Goal: Contribute content

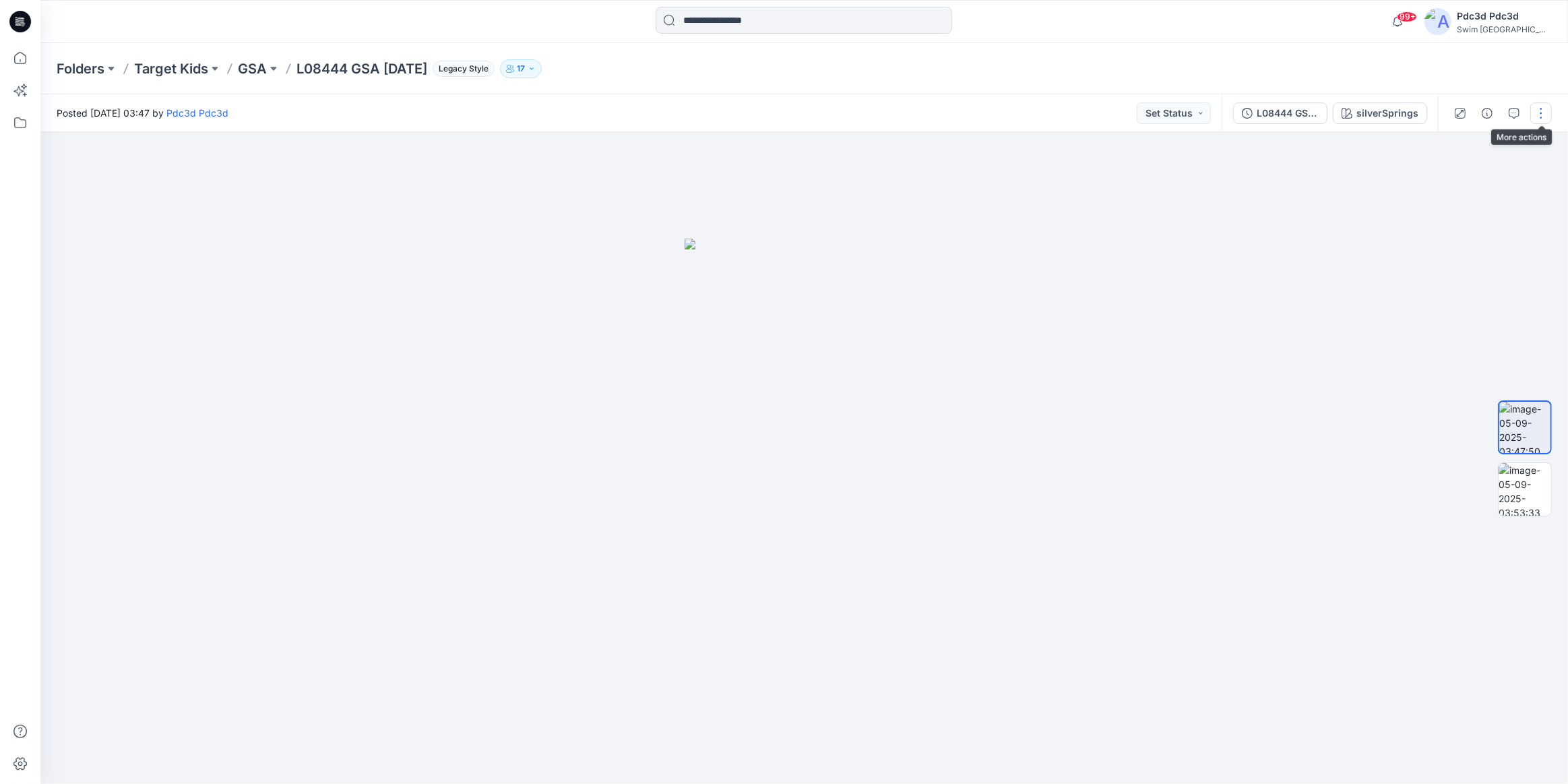
click at [1539, 108] on button "button" at bounding box center [1540, 113] width 22 height 22
click at [1473, 147] on button "Edit" at bounding box center [1484, 144] width 124 height 25
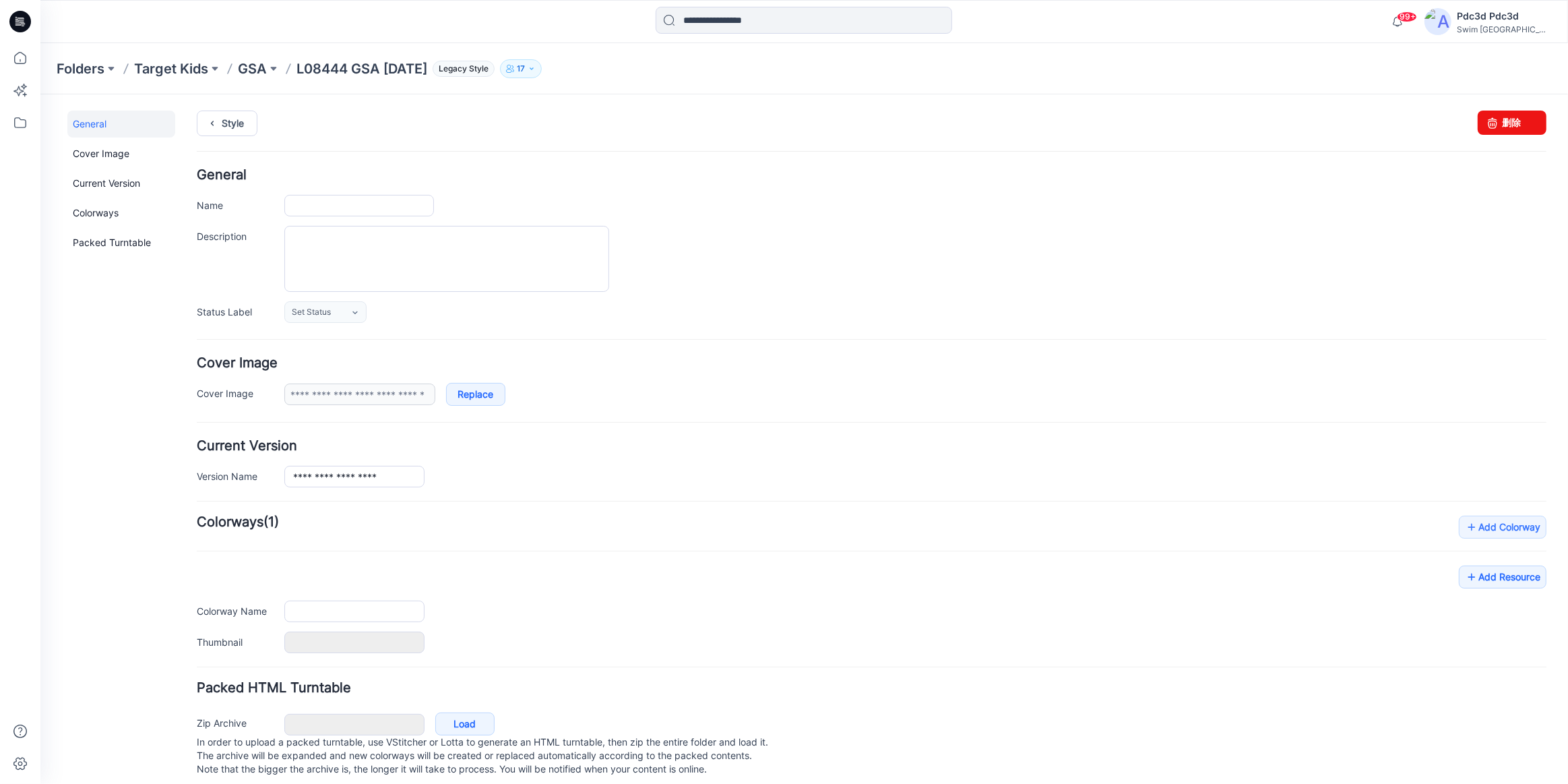
type input "**********"
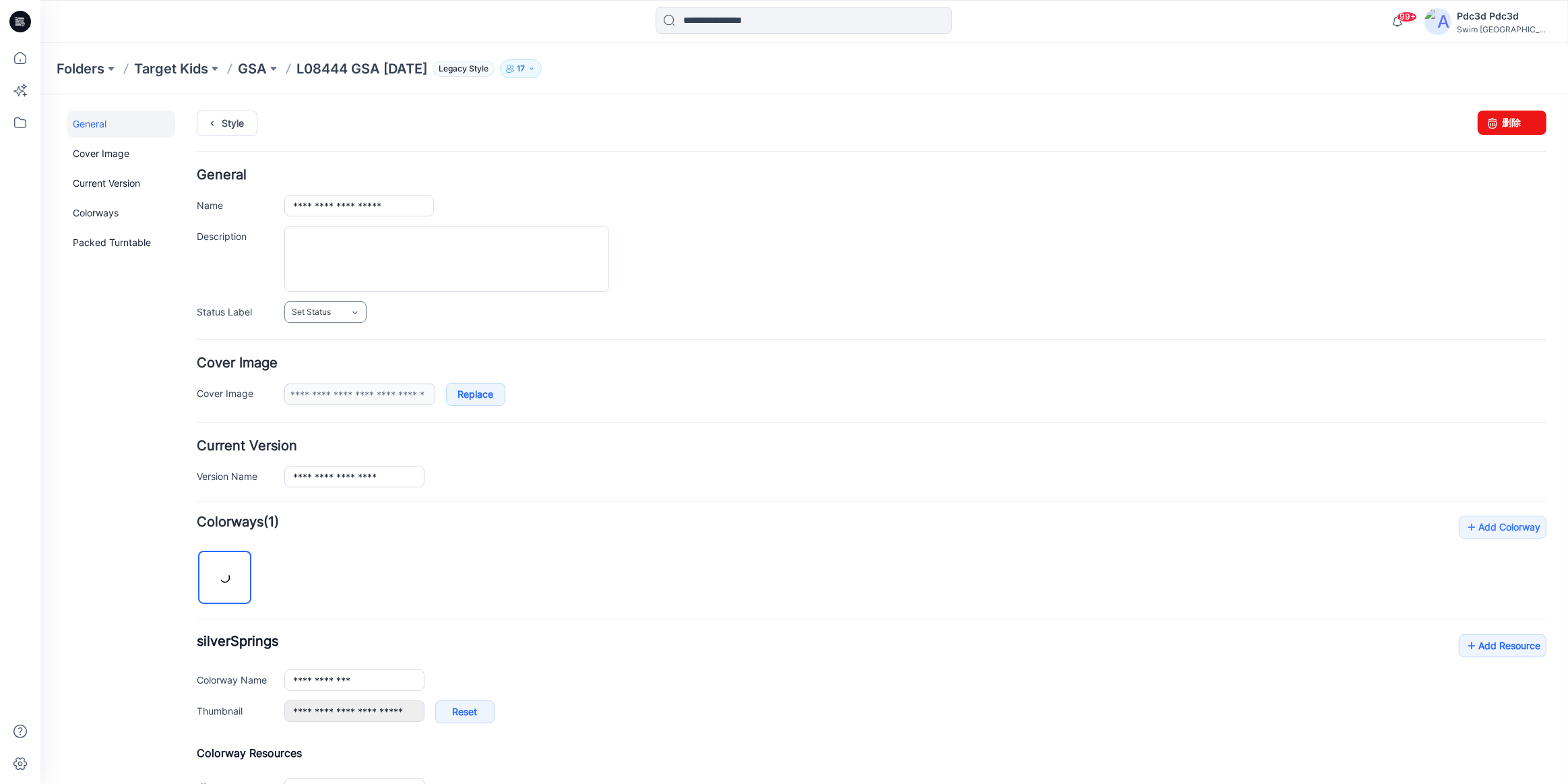
click at [359, 315] on icon at bounding box center [354, 311] width 10 height 10
click at [352, 370] on link "For Review" at bounding box center [342, 369] width 108 height 28
click at [688, 433] on form "**********" at bounding box center [871, 565] width 1350 height 793
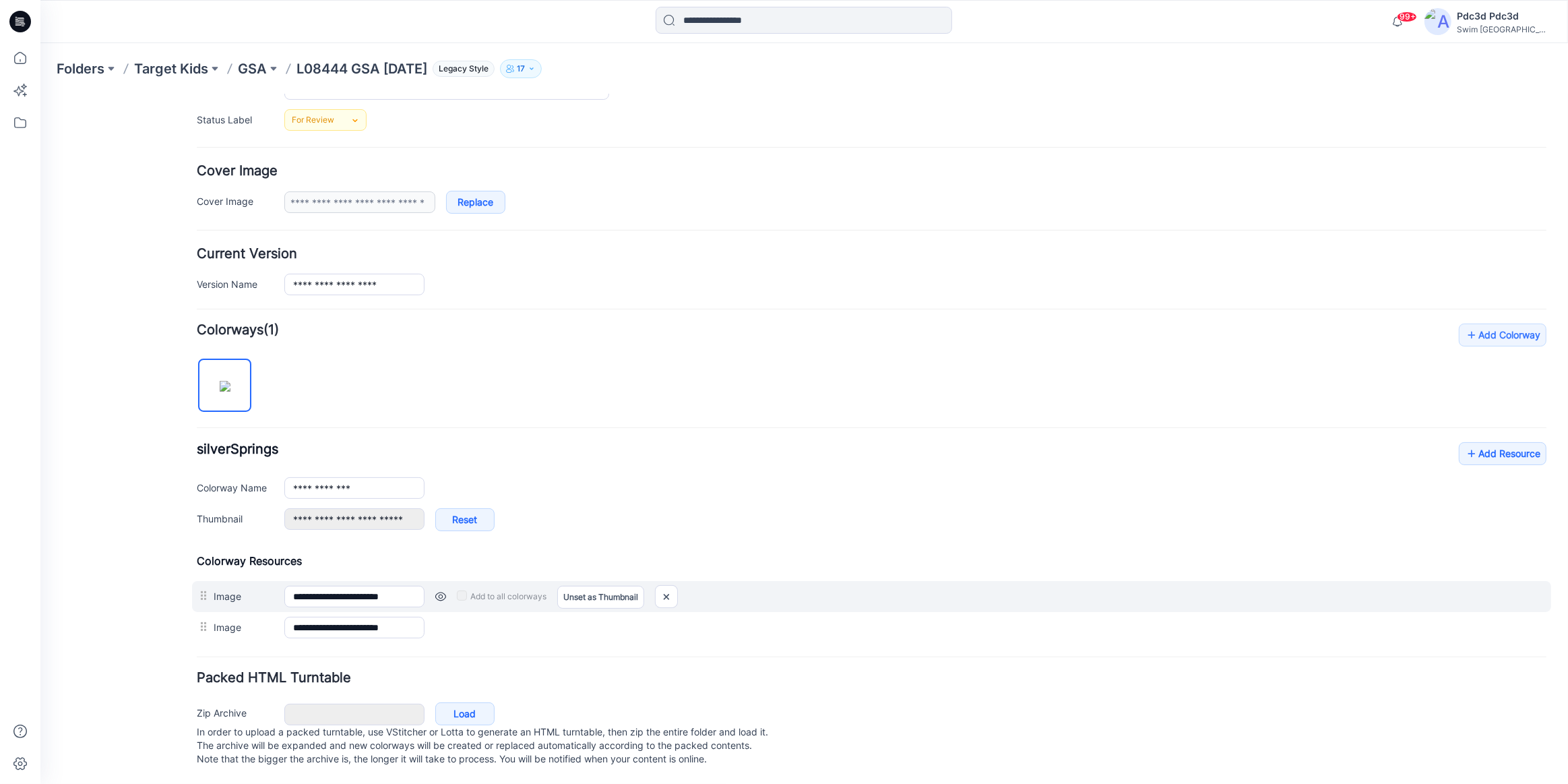
scroll to position [205, 0]
drag, startPoint x: 674, startPoint y: 583, endPoint x: 886, endPoint y: 151, distance: 481.2
click at [674, 585] on img at bounding box center [666, 595] width 22 height 22
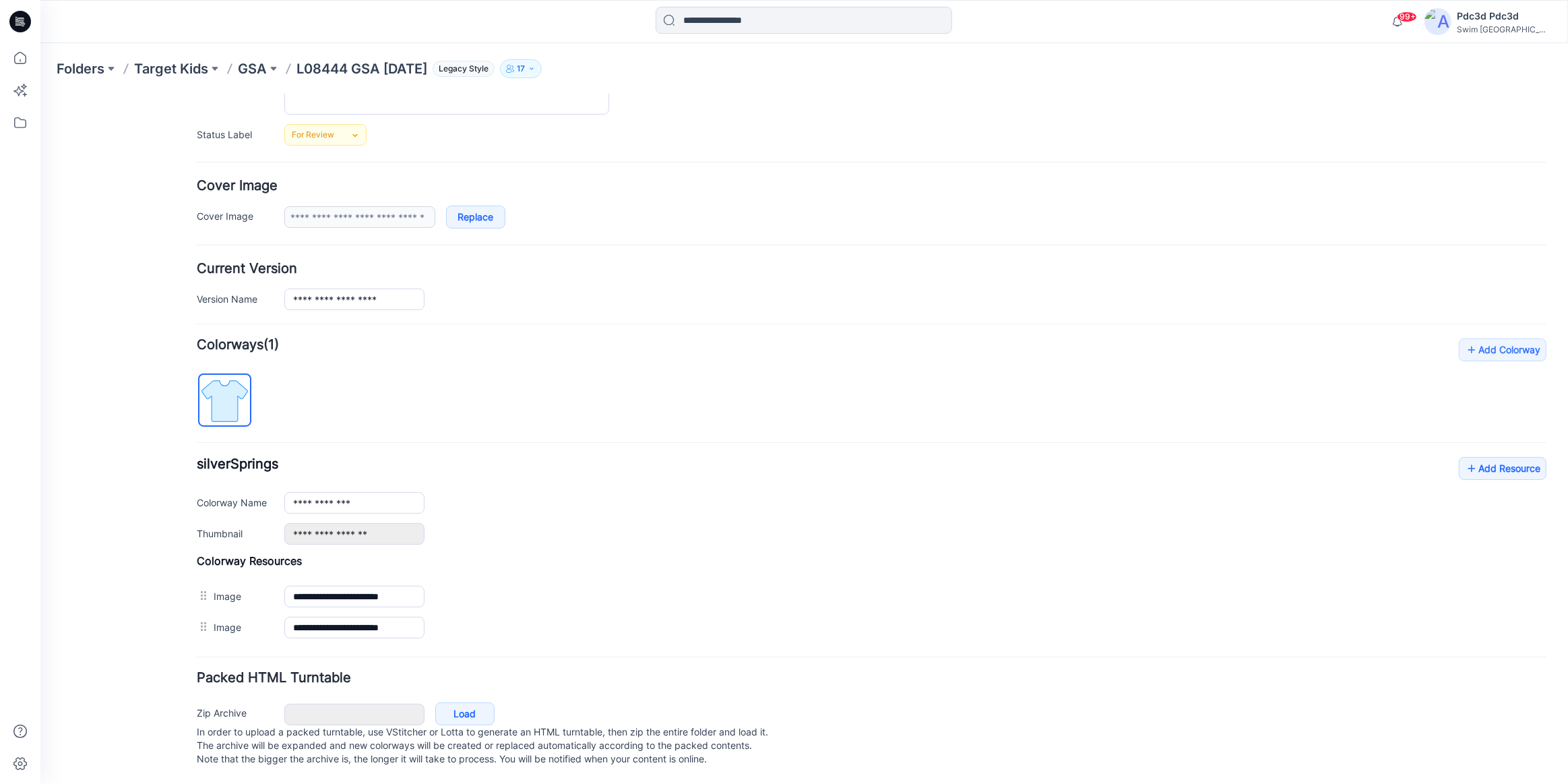
scroll to position [159, 0]
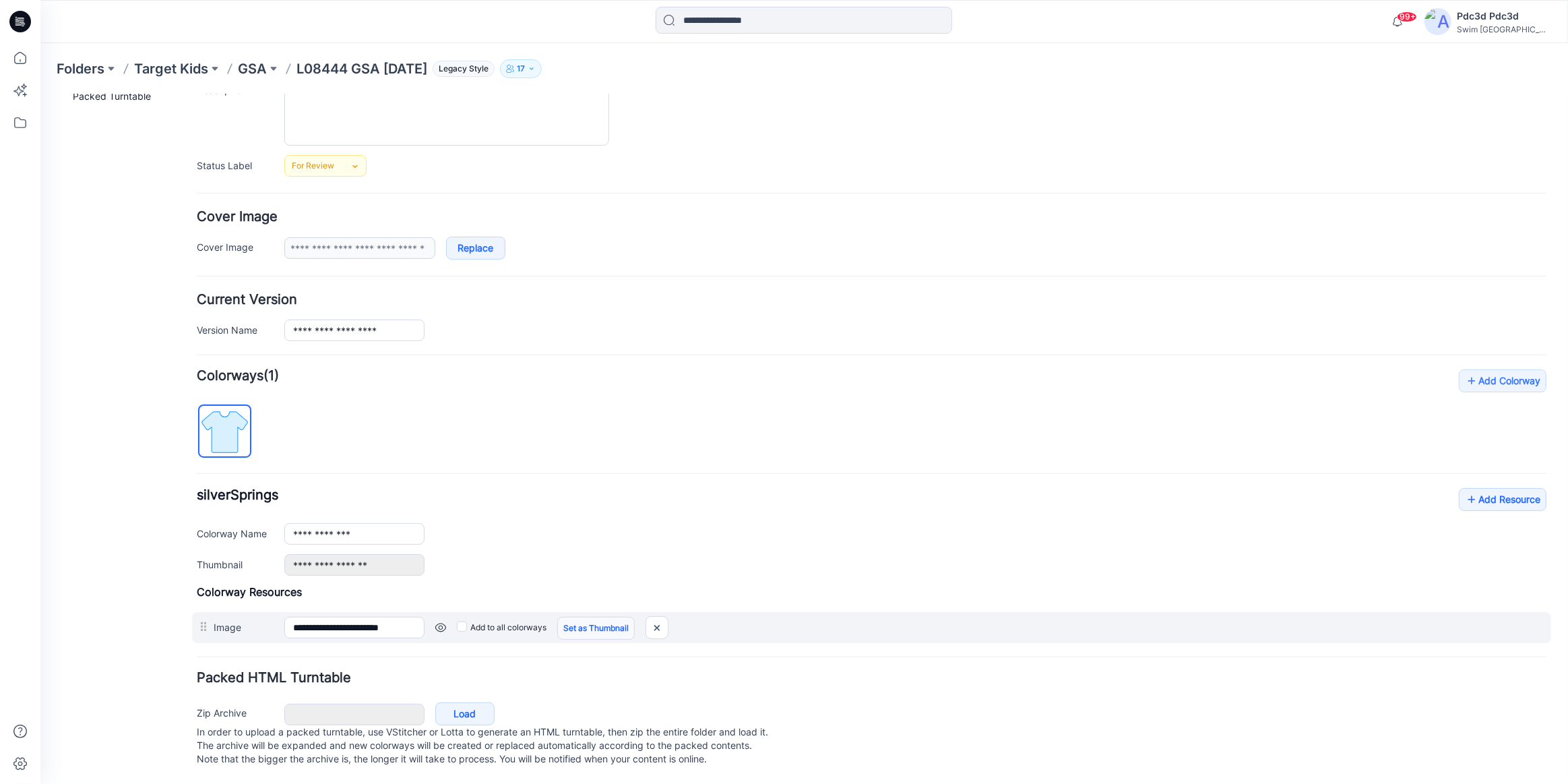
click at [605, 616] on link "Set as Thumbnail" at bounding box center [596, 627] width 78 height 23
type input "**********"
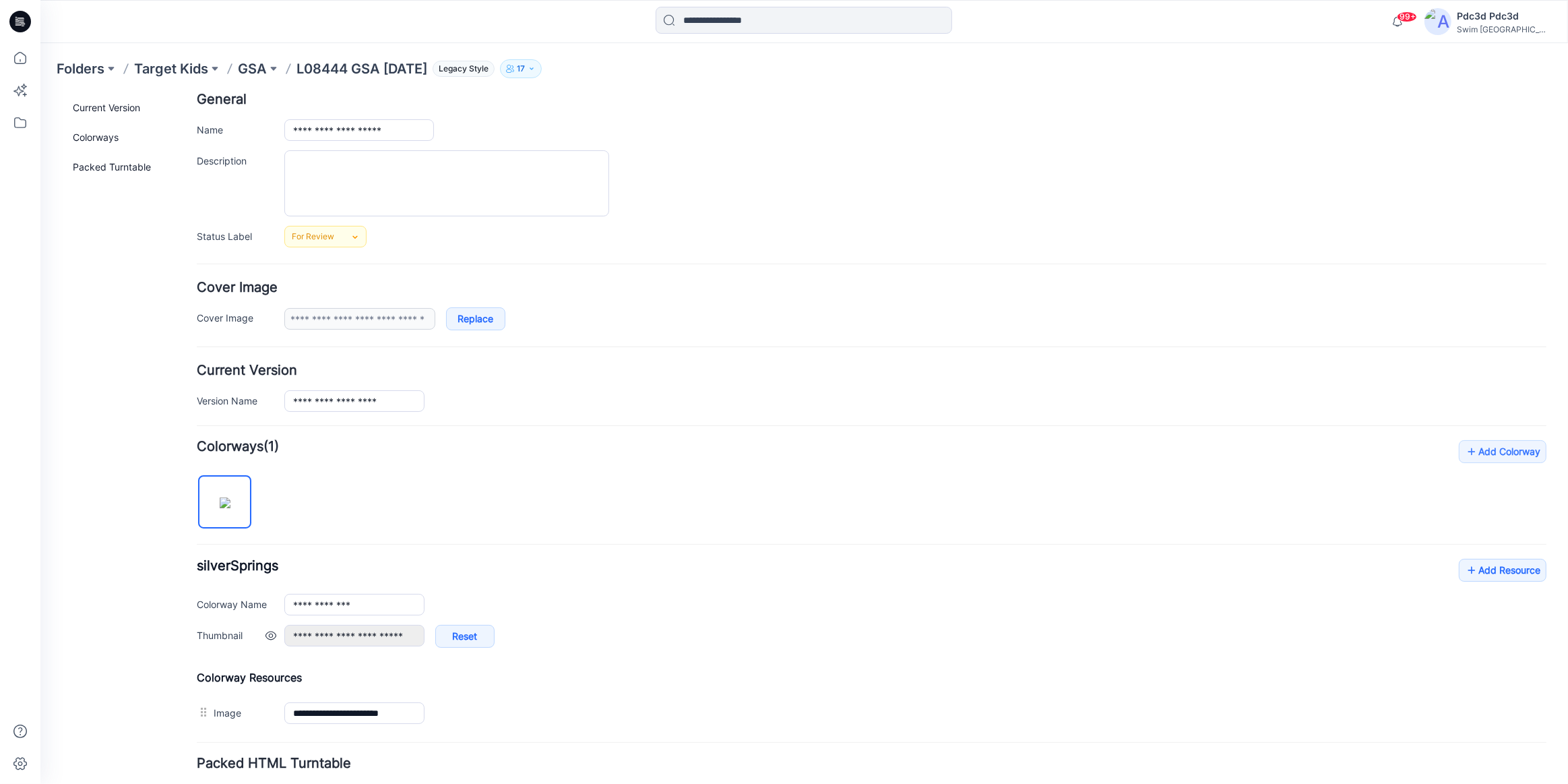
scroll to position [175, 0]
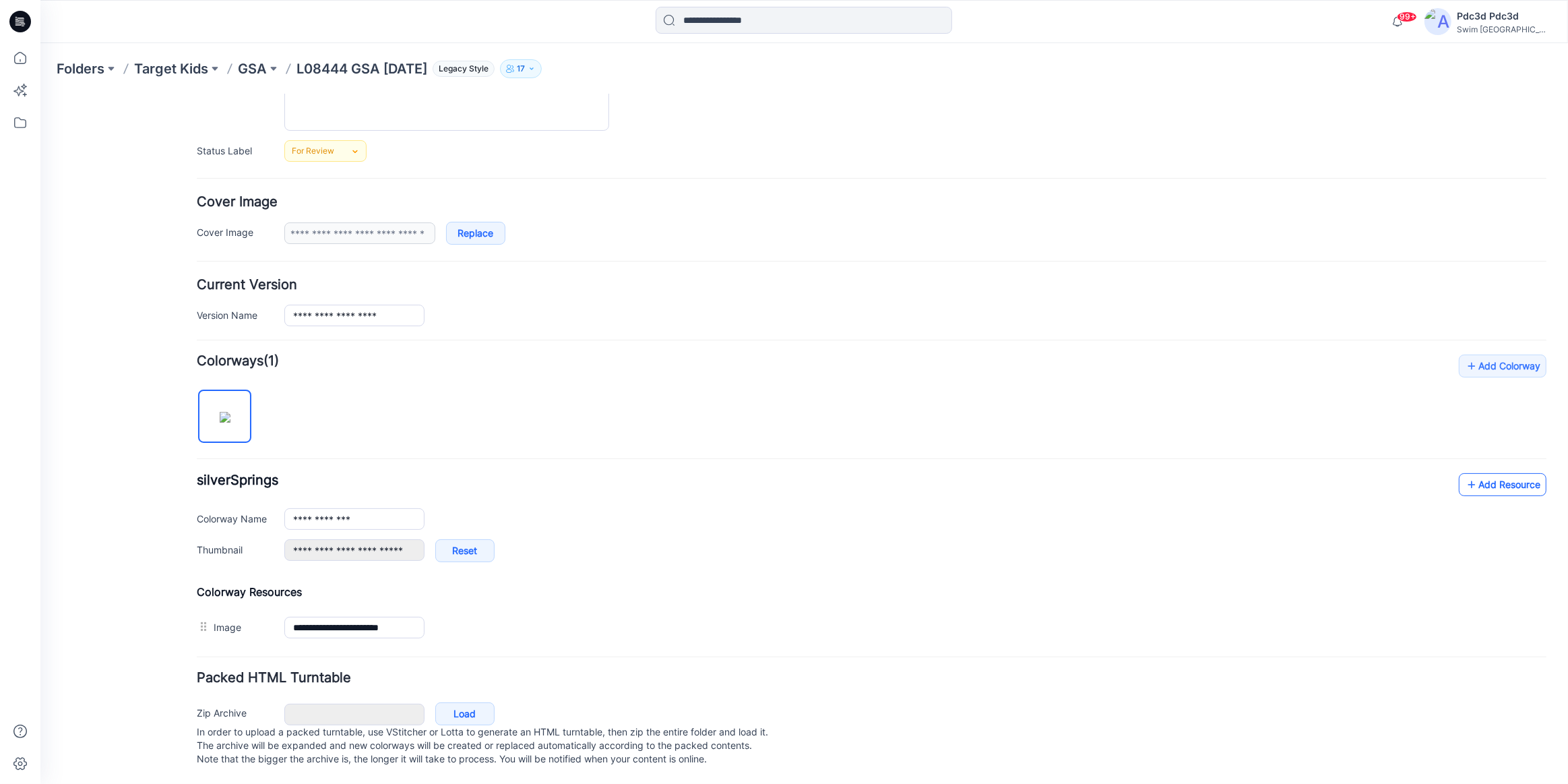
click at [1495, 475] on link "Add Resource" at bounding box center [1503, 484] width 87 height 23
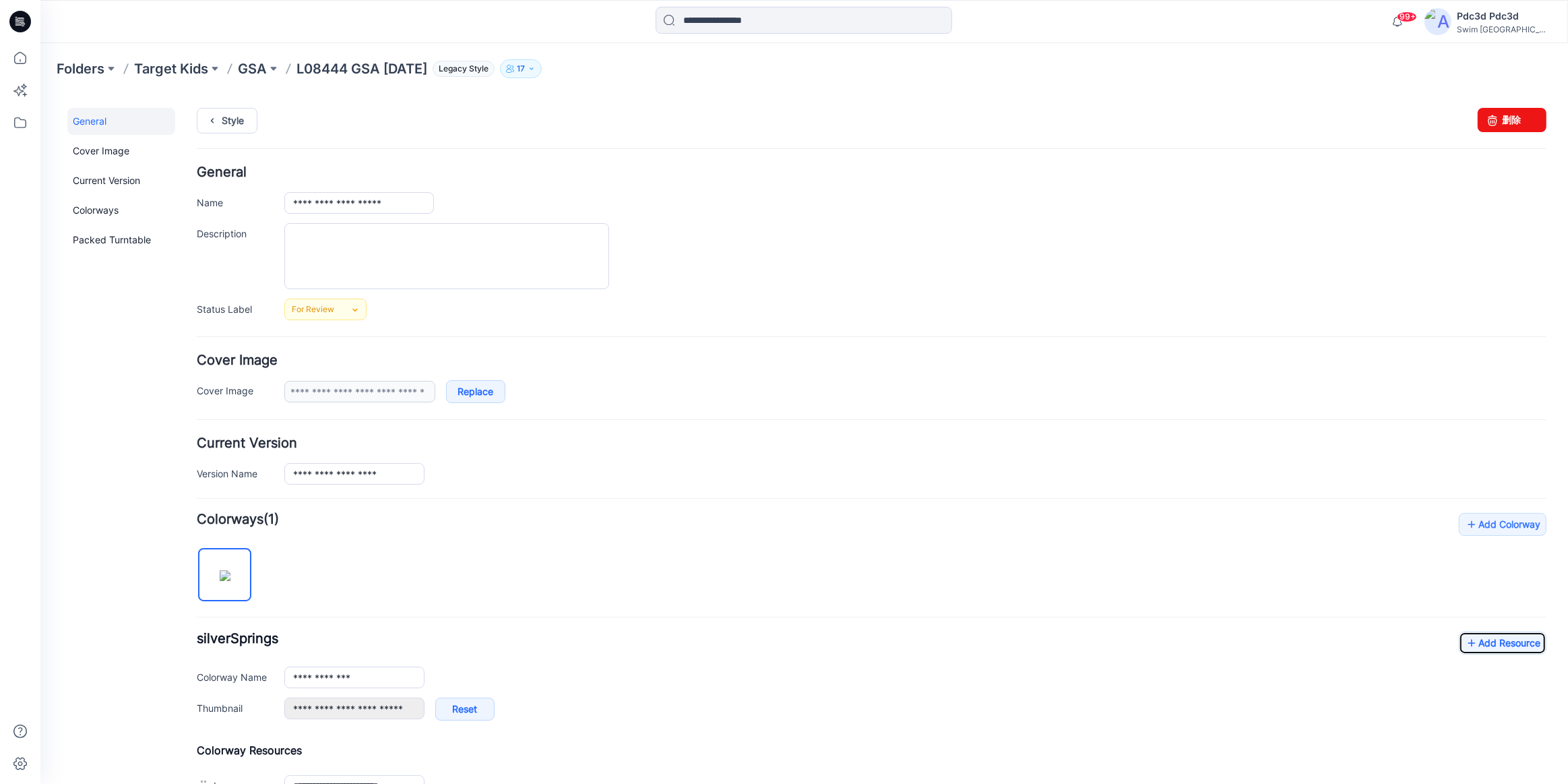
scroll to position [0, 0]
click at [232, 127] on link "Style" at bounding box center [227, 122] width 61 height 26
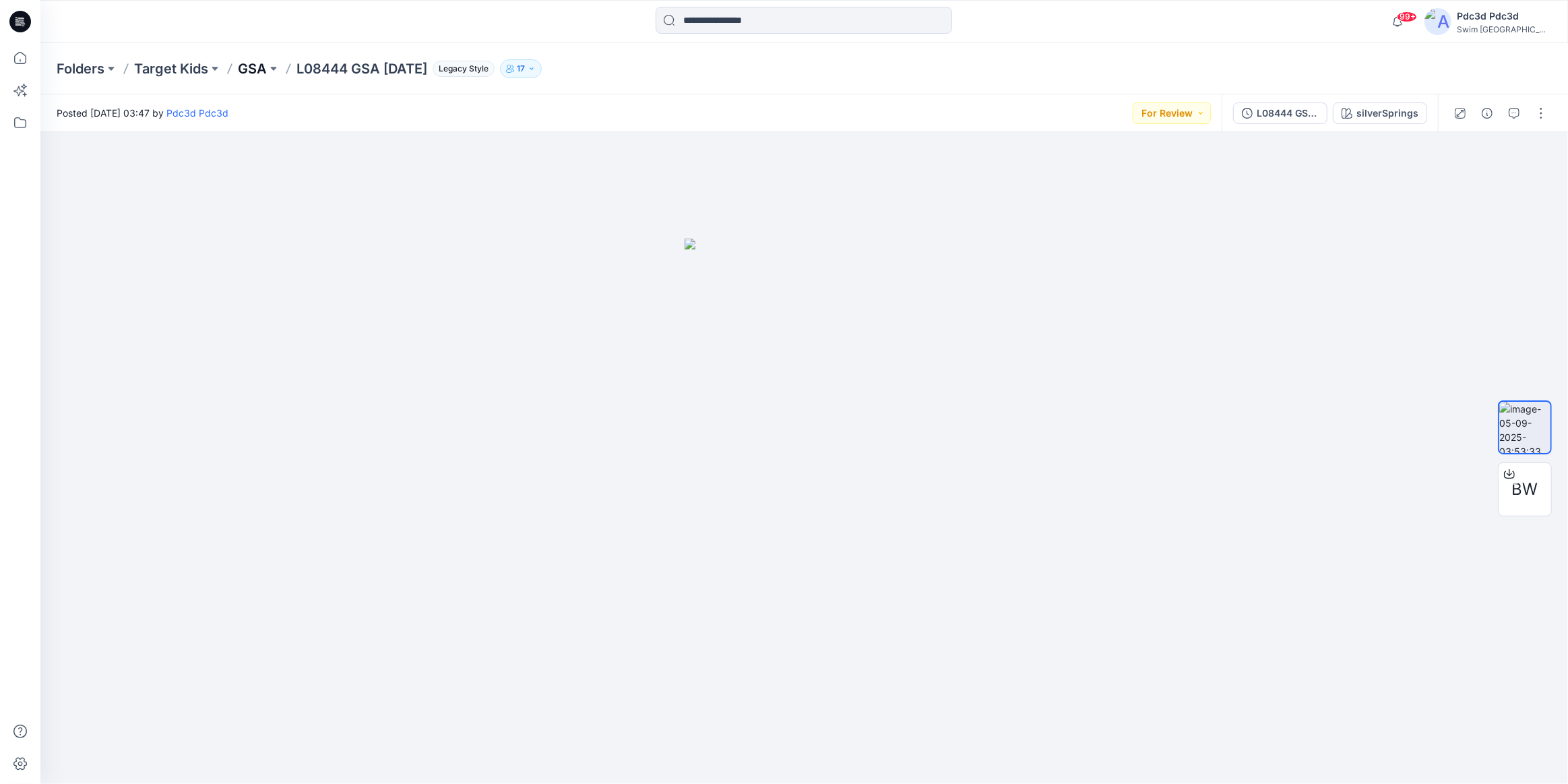
click at [249, 67] on p "GSA" at bounding box center [252, 68] width 29 height 19
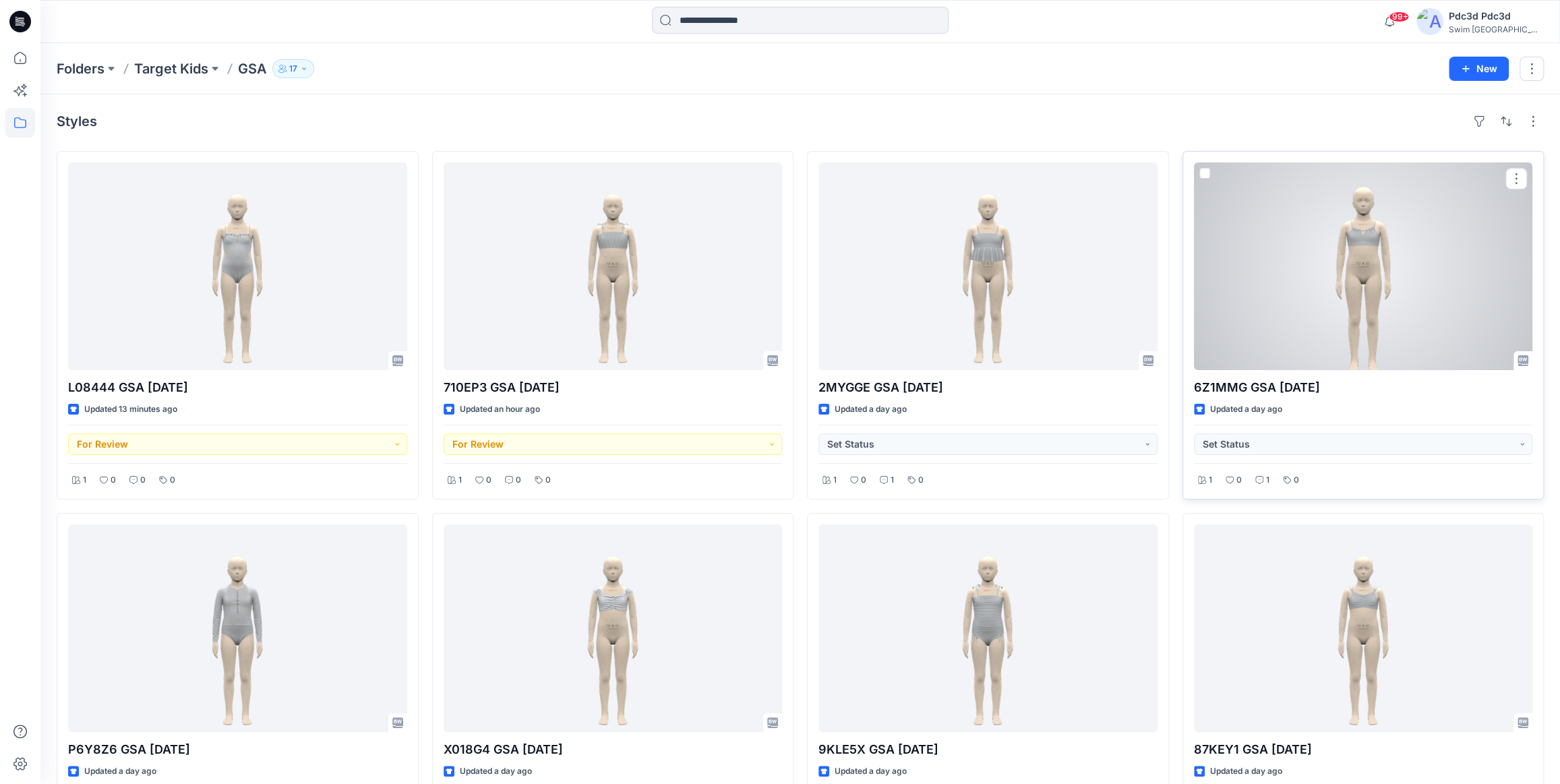
click at [1368, 261] on div at bounding box center [1363, 266] width 339 height 208
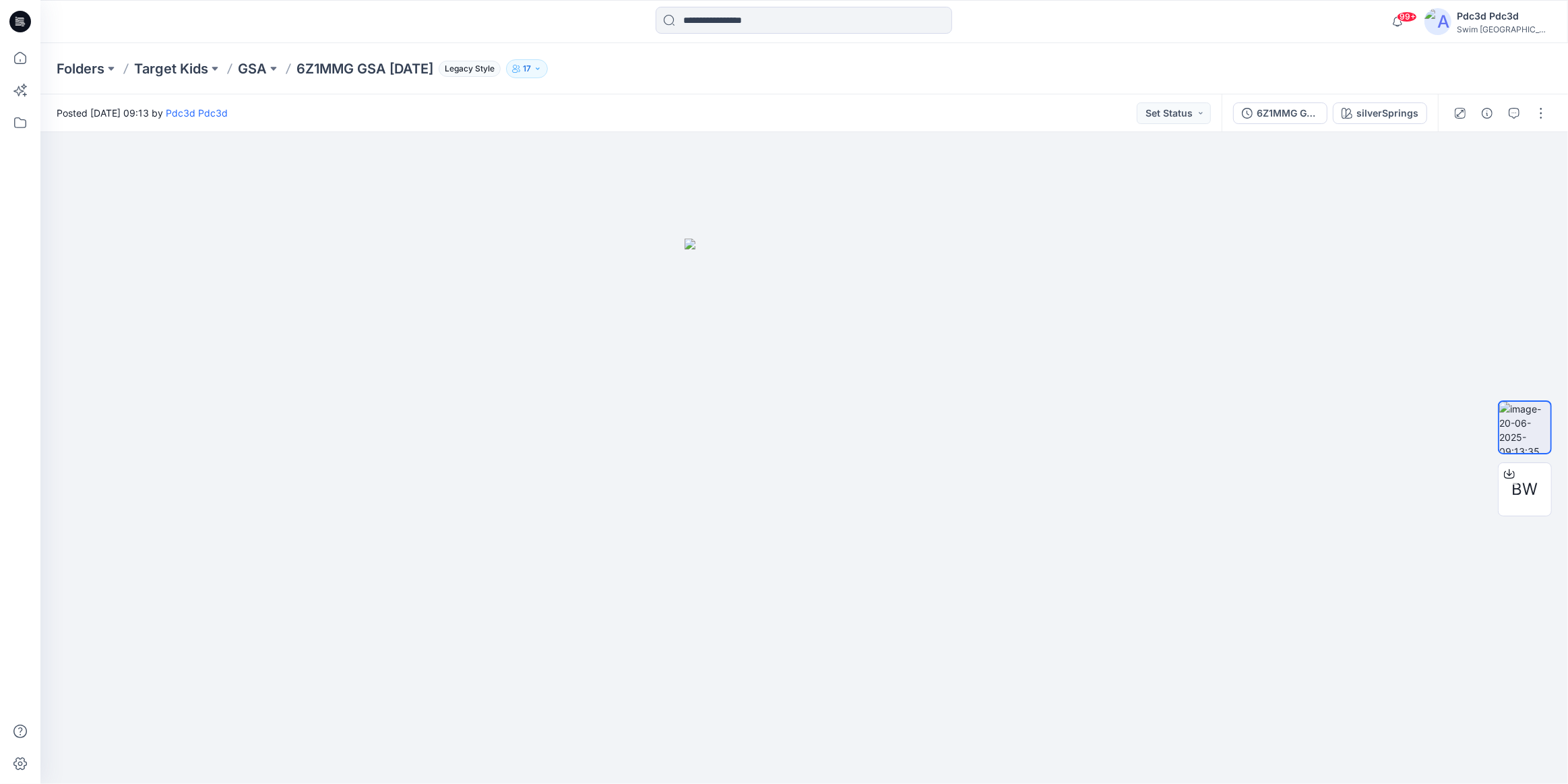
click at [961, 73] on div "Folders Target Kids GSA 6Z1MMG GSA 2025.6.17 Legacy Style 17" at bounding box center [752, 68] width 1390 height 19
click at [1517, 109] on icon "button" at bounding box center [1513, 113] width 10 height 10
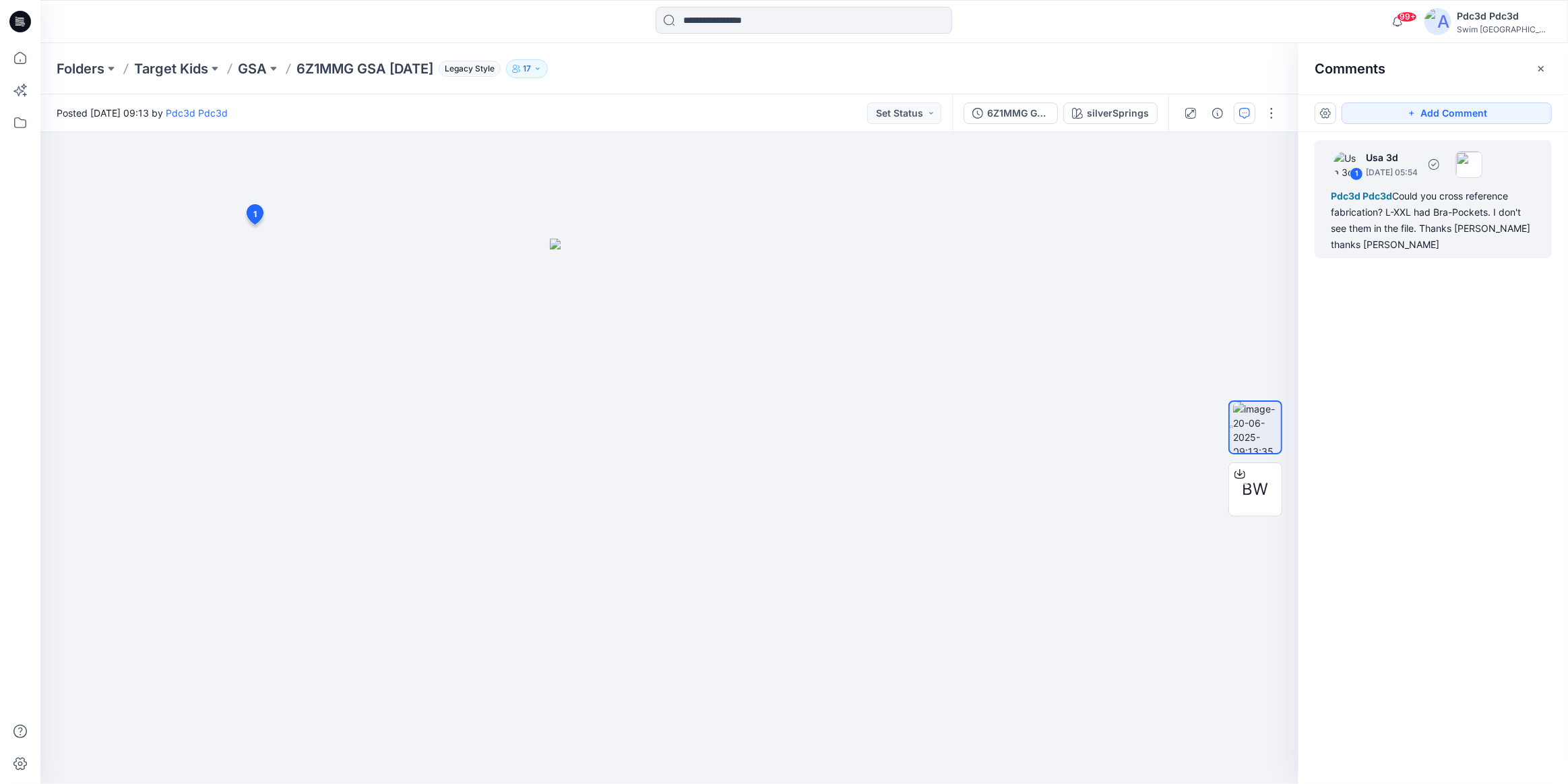
click at [1420, 214] on div "Pdc3d Pdc3d Could you cross reference fabrication? L-XXL had Bra-Pockets. I don…" at bounding box center [1433, 220] width 205 height 65
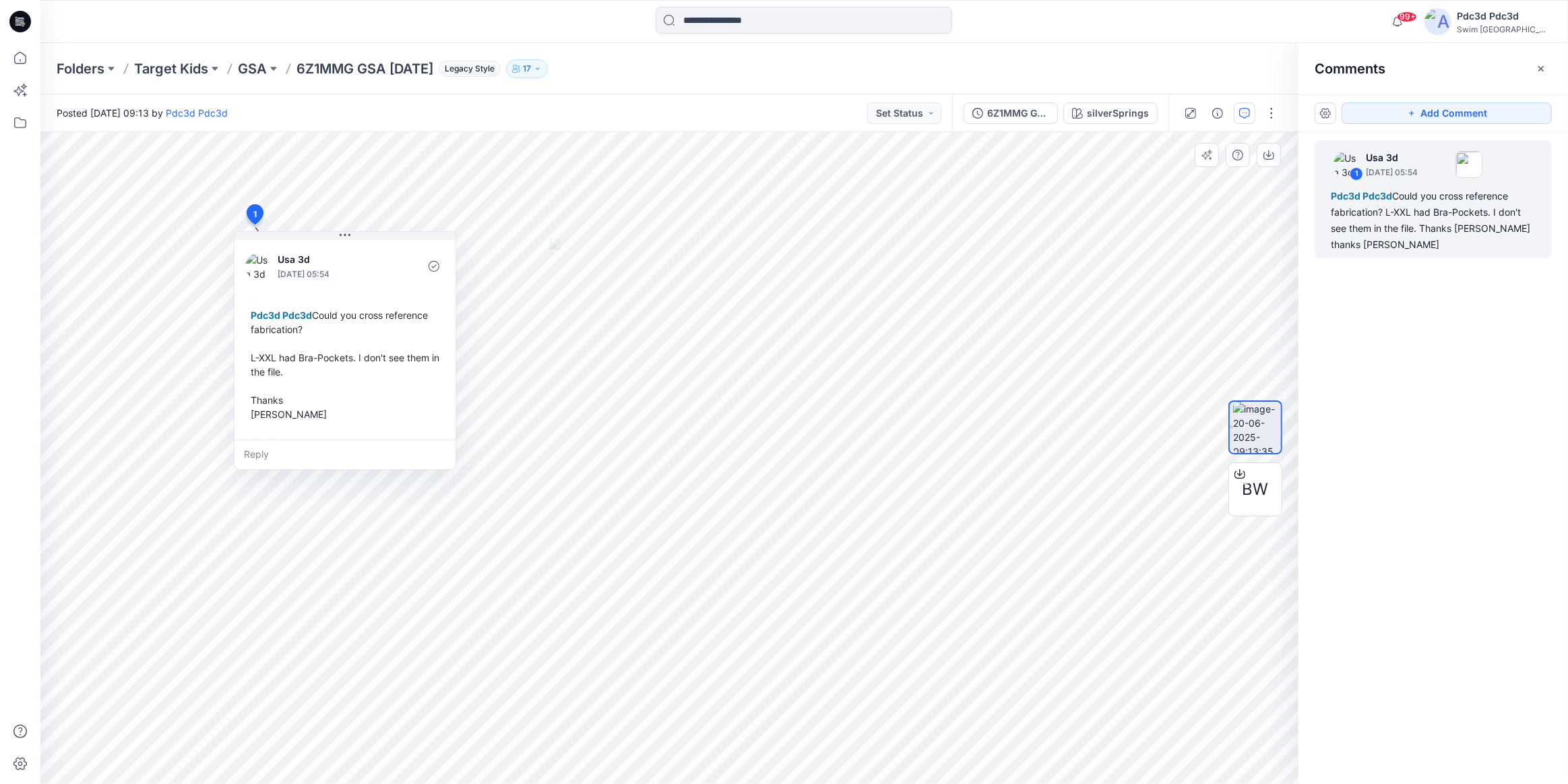
click at [313, 315] on div "Pdc3d Pdc3d Could you cross reference fabrication? L-XXL had Bra-Pockets. I don…" at bounding box center [345, 385] width 199 height 166
drag, startPoint x: 313, startPoint y: 315, endPoint x: 313, endPoint y: 328, distance: 13.0
click at [313, 328] on div "Pdc3d Pdc3d Could you cross reference fabrication? L-XXL had Bra-Pockets. I don…" at bounding box center [345, 385] width 199 height 166
copy div "Could you cross reference fabrication?"
click at [382, 285] on div "Usa 3d July 18, 2025 05:54 Pdc3d Pdc3d Could you cross reference fabrication? L…" at bounding box center [345, 357] width 221 height 240
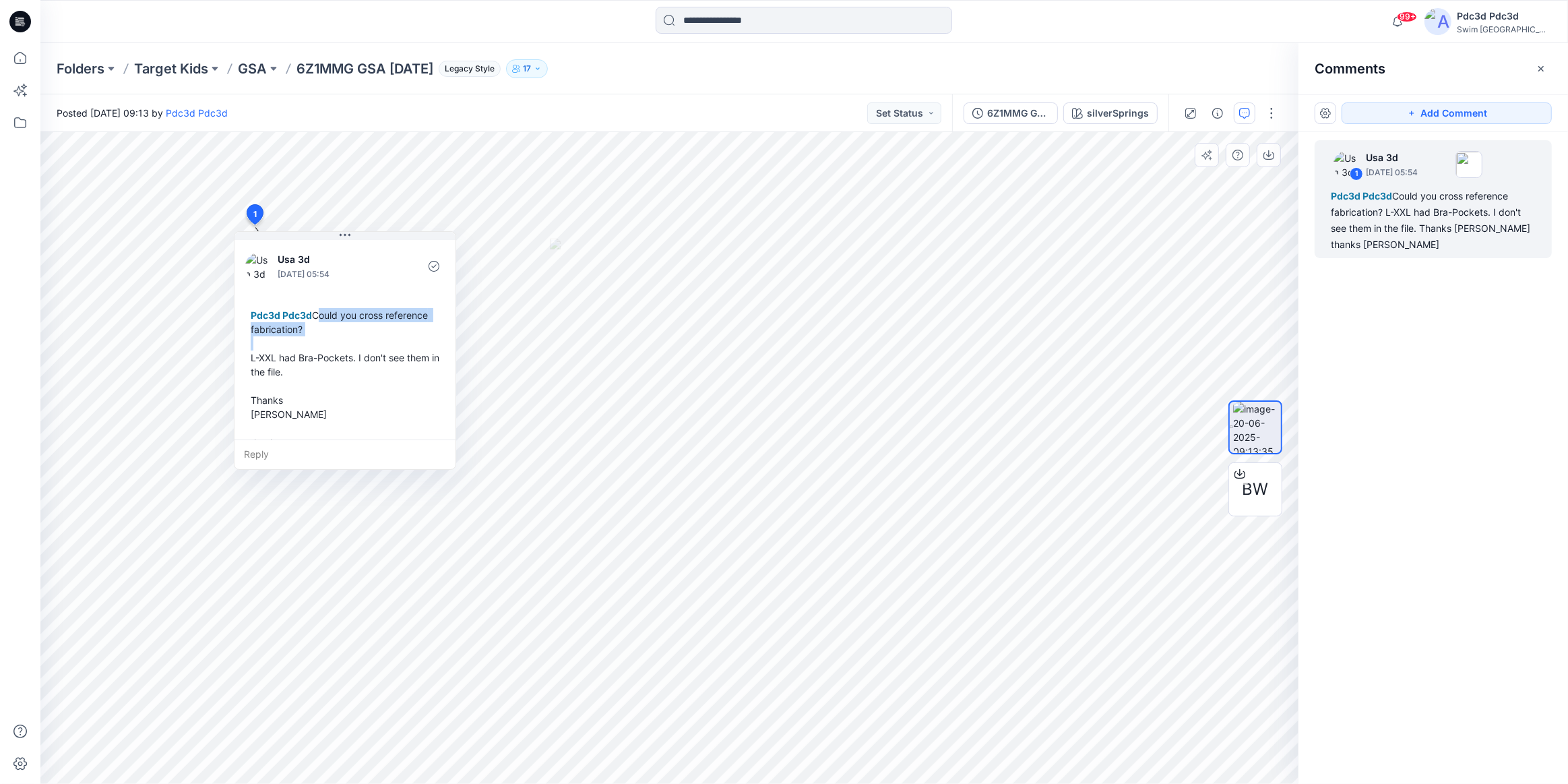
click at [360, 334] on div "Pdc3d Pdc3d Could you cross reference fabrication? L-XXL had Bra-Pockets. I don…" at bounding box center [345, 385] width 199 height 166
click at [364, 317] on div "Pdc3d Pdc3d Could you cross reference fabrication? L-XXL had Bra-Pockets. I don…" at bounding box center [345, 385] width 199 height 166
click at [366, 317] on div "Pdc3d Pdc3d Could you cross reference fabrication? L-XXL had Bra-Pockets. I don…" at bounding box center [345, 385] width 199 height 166
copy div "cross"
click at [283, 309] on span "Pdc3d Pdc3d" at bounding box center [281, 315] width 62 height 11
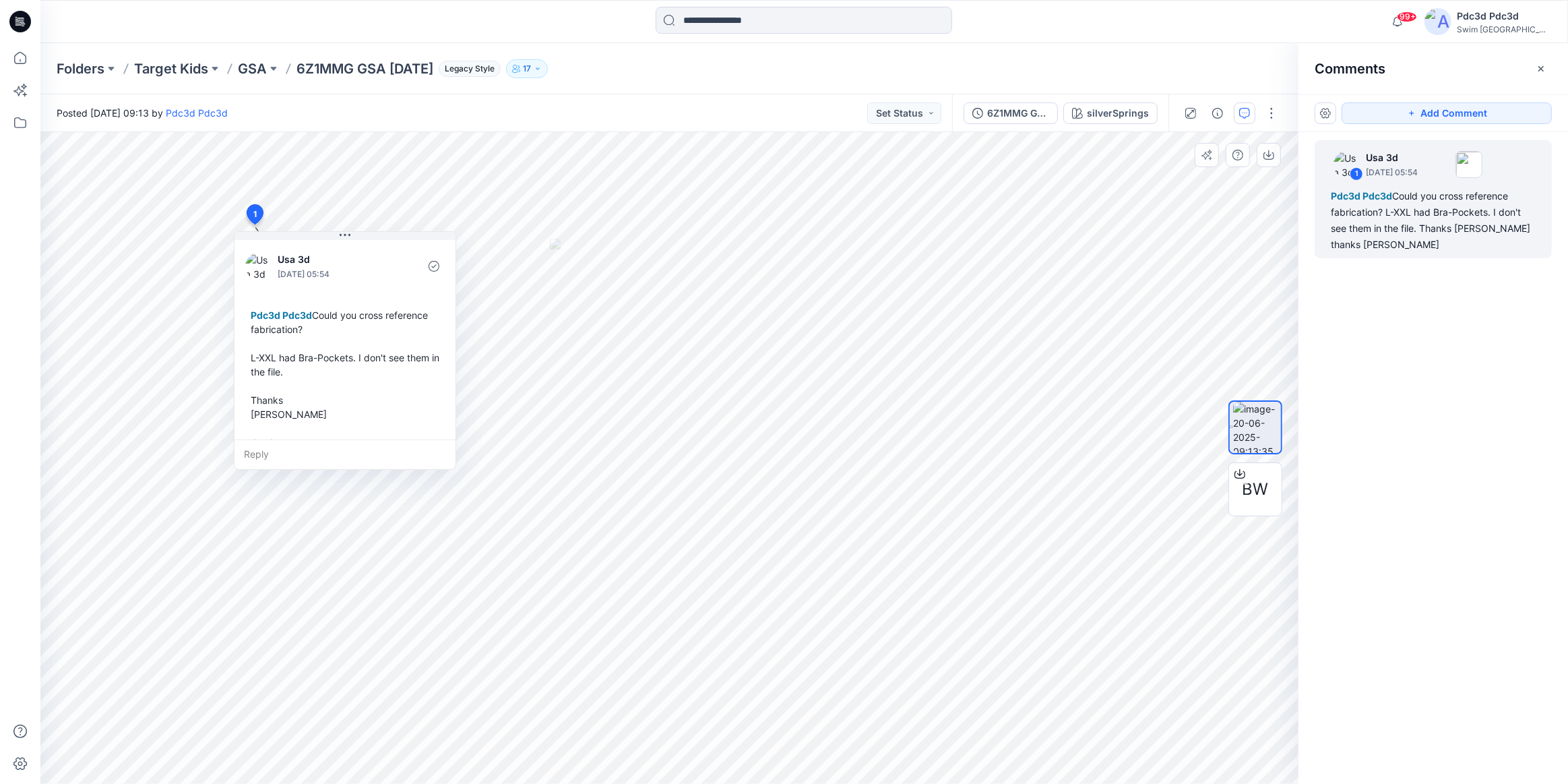
click at [283, 312] on span "Pdc3d Pdc3d" at bounding box center [281, 315] width 62 height 11
drag, startPoint x: 283, startPoint y: 312, endPoint x: 302, endPoint y: 329, distance: 25.5
click at [302, 329] on div "Pdc3d Pdc3d Could you cross reference fabrication? L-XXL had Bra-Pockets. I don…" at bounding box center [345, 385] width 199 height 166
copy div "Pdc3d Could you cross reference fabrication?"
